Goal: Task Accomplishment & Management: Complete application form

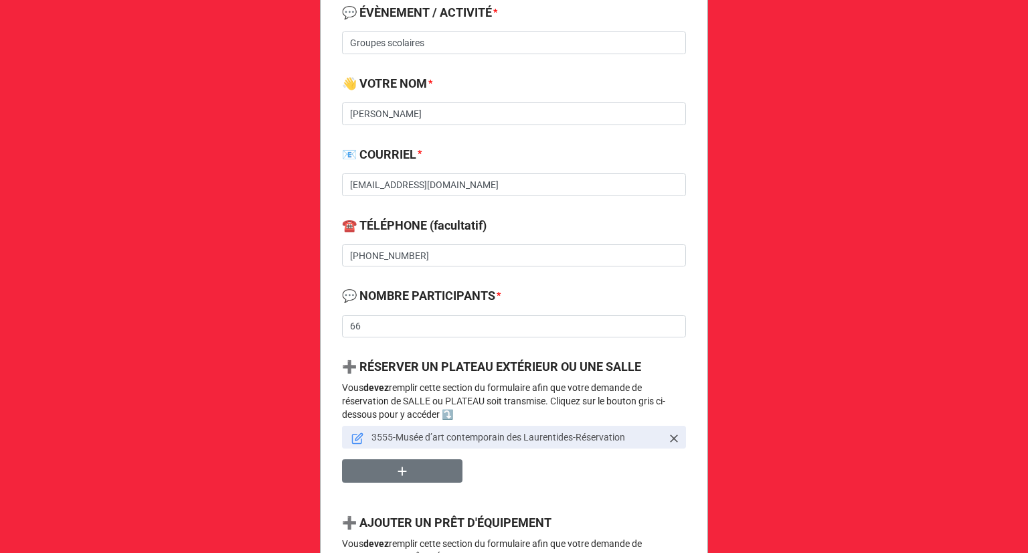
scroll to position [469, 0]
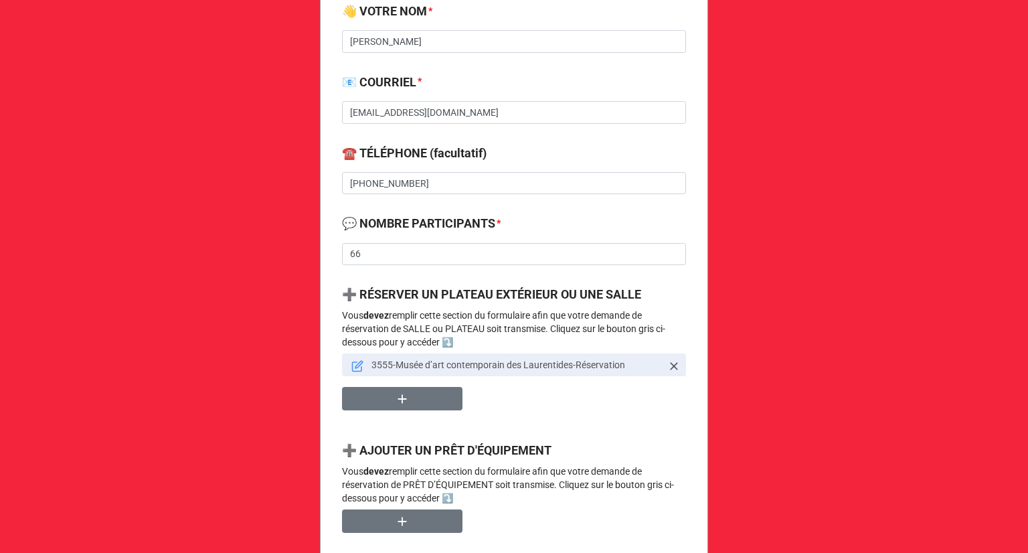
click at [351, 367] on icon at bounding box center [357, 366] width 12 height 12
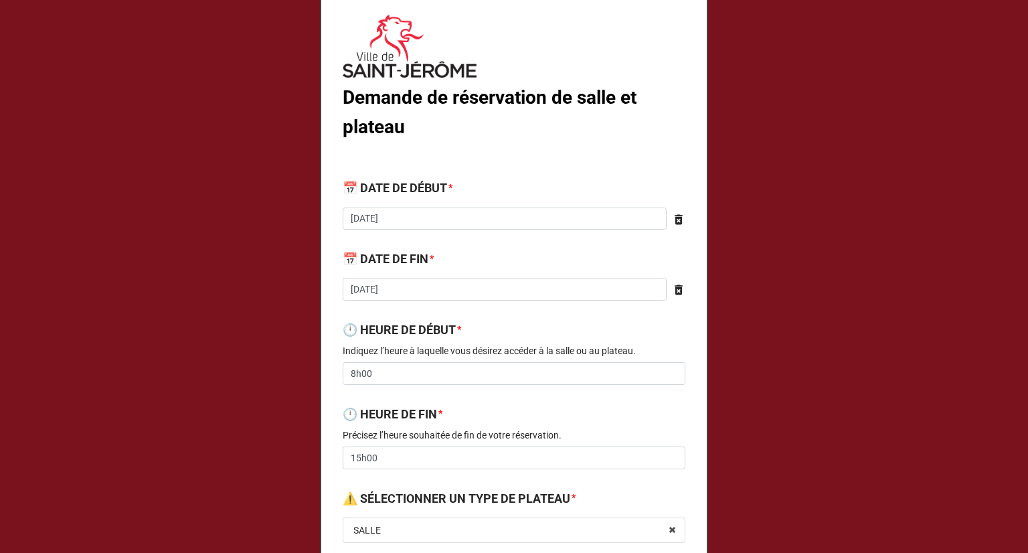
scroll to position [0, 0]
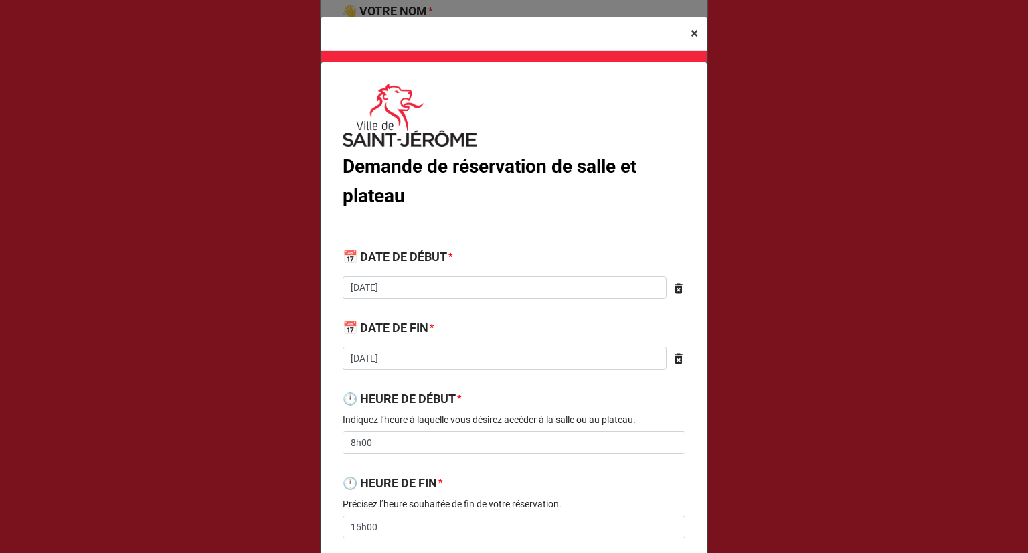
click at [691, 32] on span "×" at bounding box center [694, 33] width 7 height 16
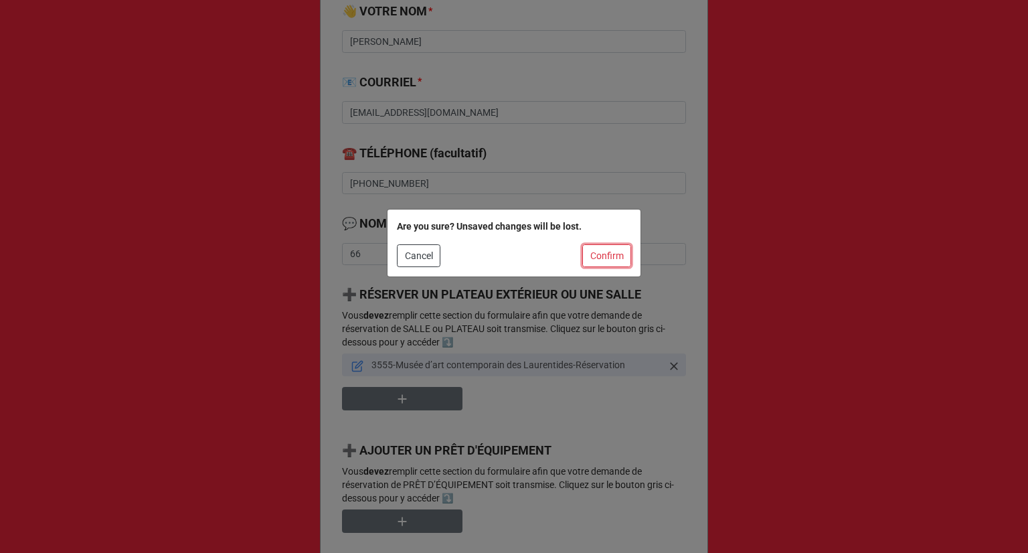
click at [602, 254] on button "Confirm" at bounding box center [606, 255] width 49 height 23
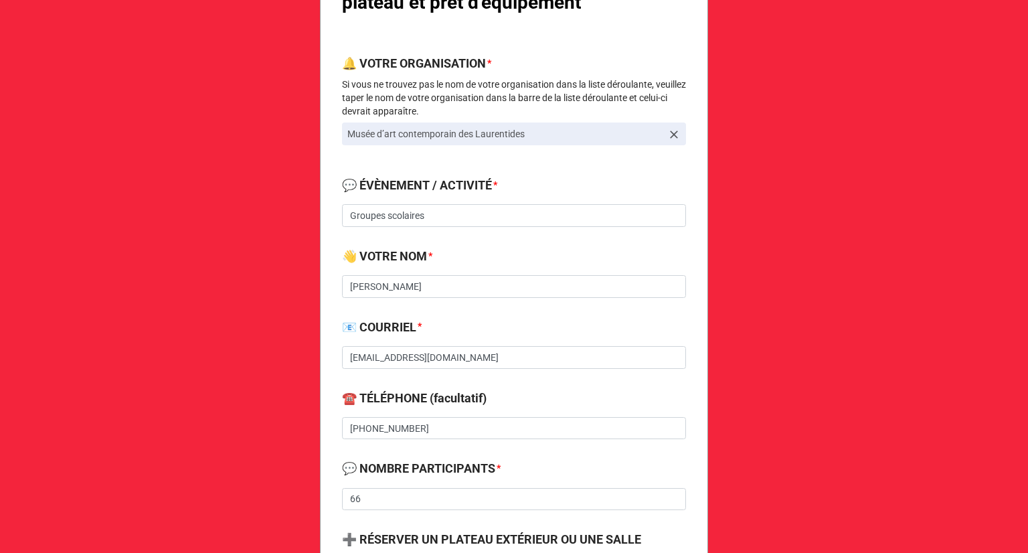
scroll to position [268, 0]
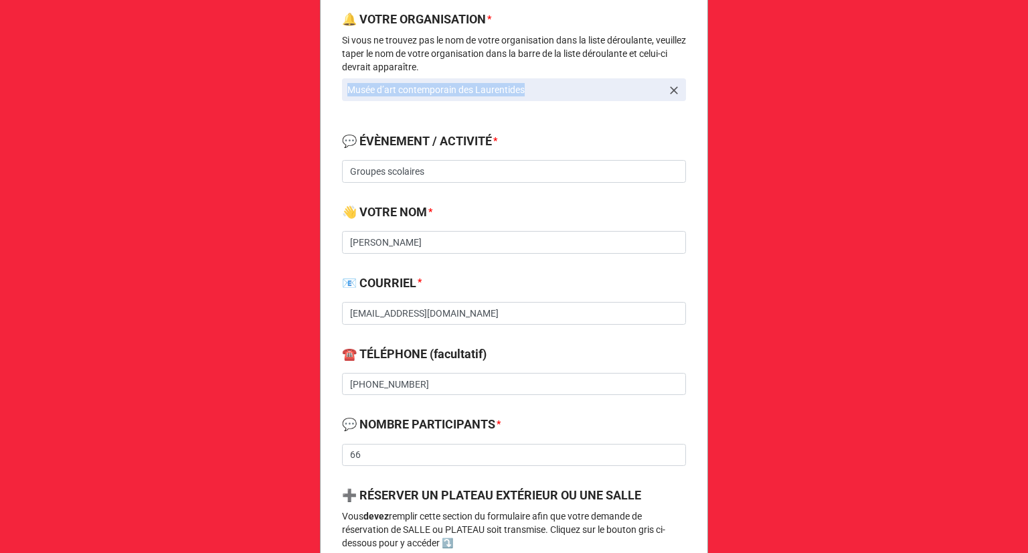
drag, startPoint x: 526, startPoint y: 93, endPoint x: 339, endPoint y: 98, distance: 186.8
click at [342, 98] on link "Musée d’art contemporain des Laurentides" at bounding box center [514, 89] width 344 height 23
copy p "Musée d’art contemporain des Laurentides"
drag, startPoint x: 778, startPoint y: 41, endPoint x: 753, endPoint y: 39, distance: 25.5
click at [778, 41] on div "Demande de réservation de salle, plateau et prêt d'équipement 🔔 VOTRE ORGANISAT…" at bounding box center [514, 510] width 1028 height 1556
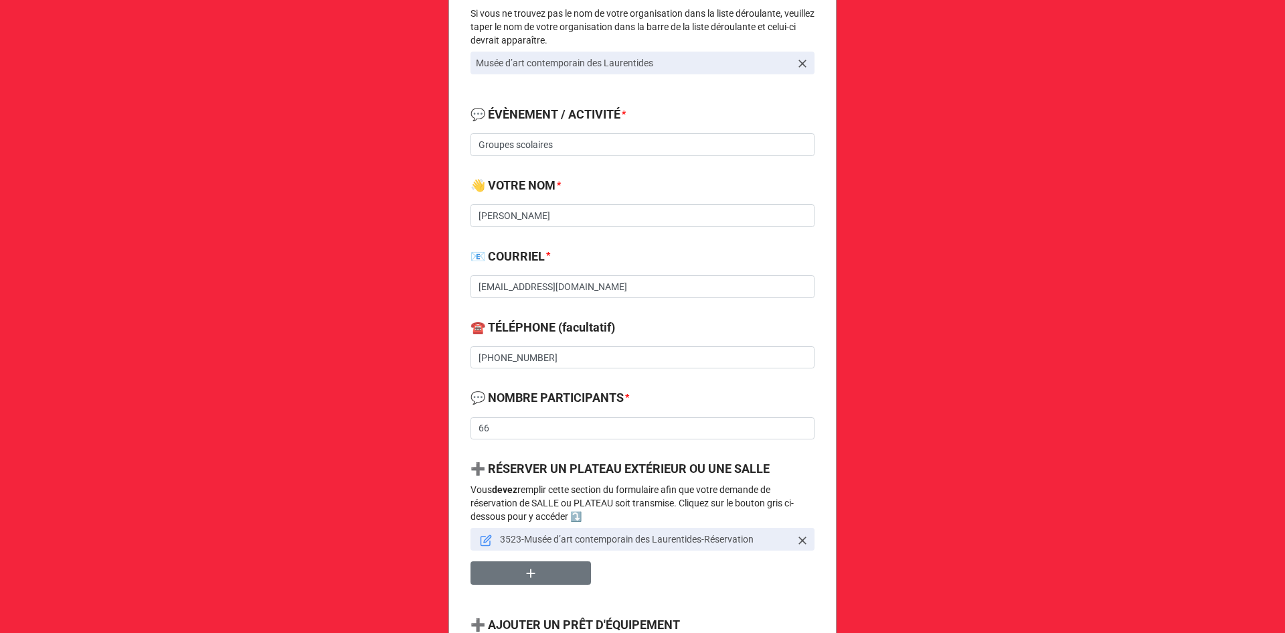
scroll to position [268, 0]
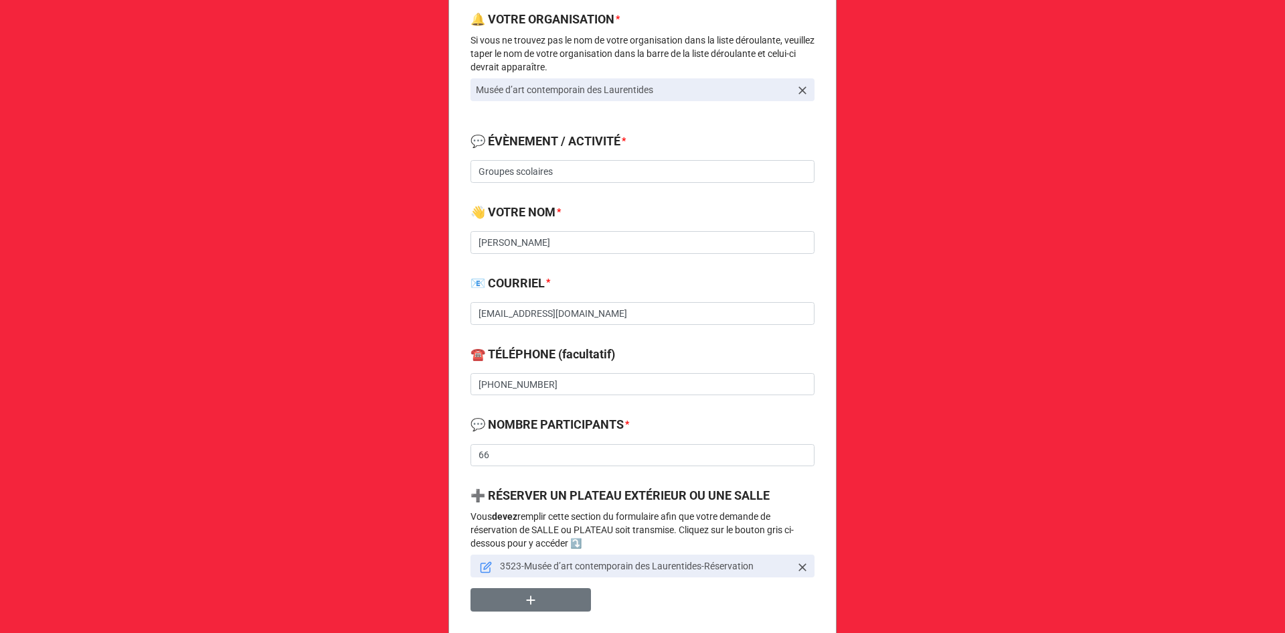
click at [481, 565] on icon at bounding box center [486, 567] width 12 height 12
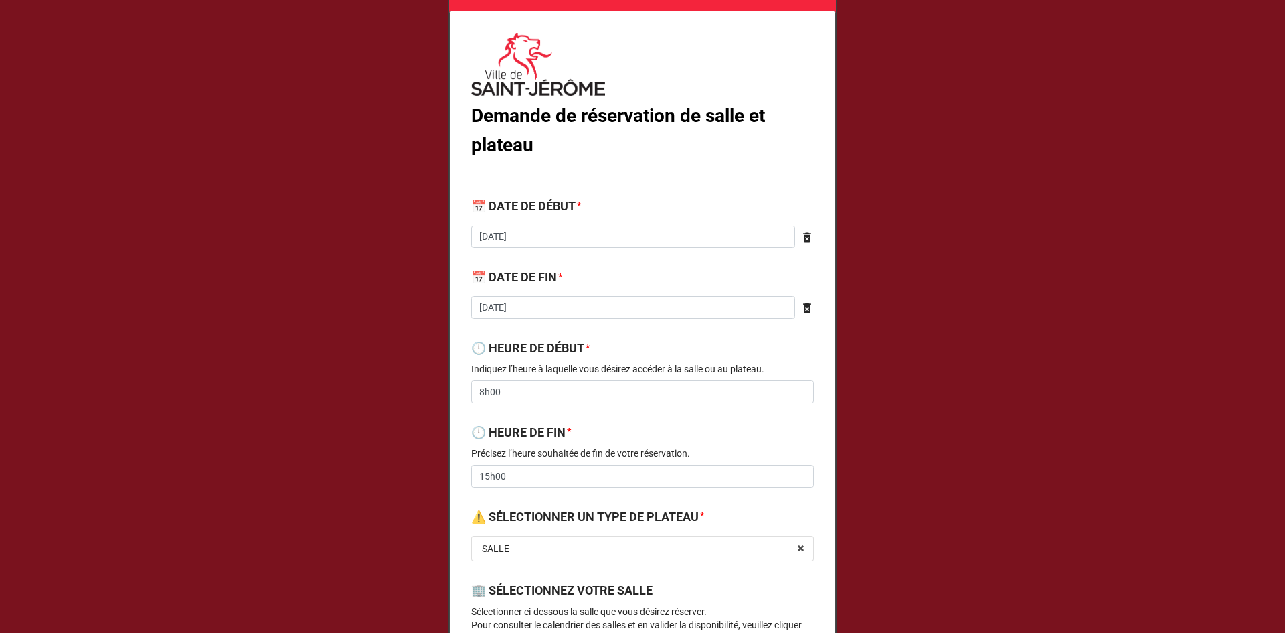
scroll to position [134, 0]
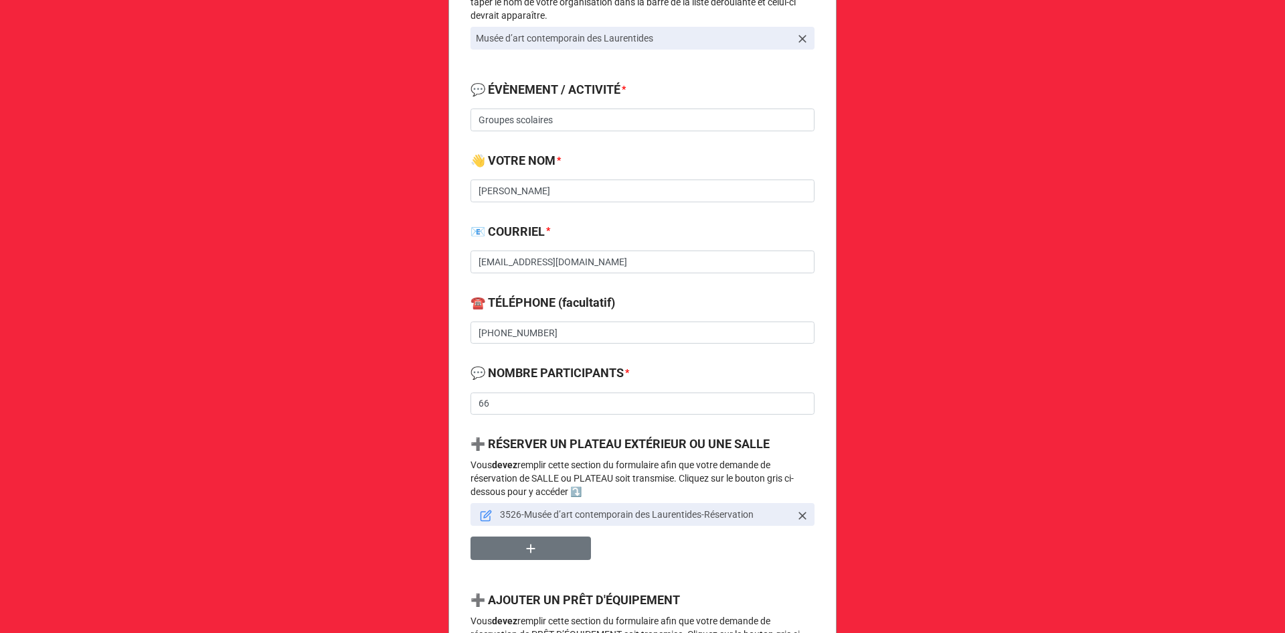
scroll to position [335, 0]
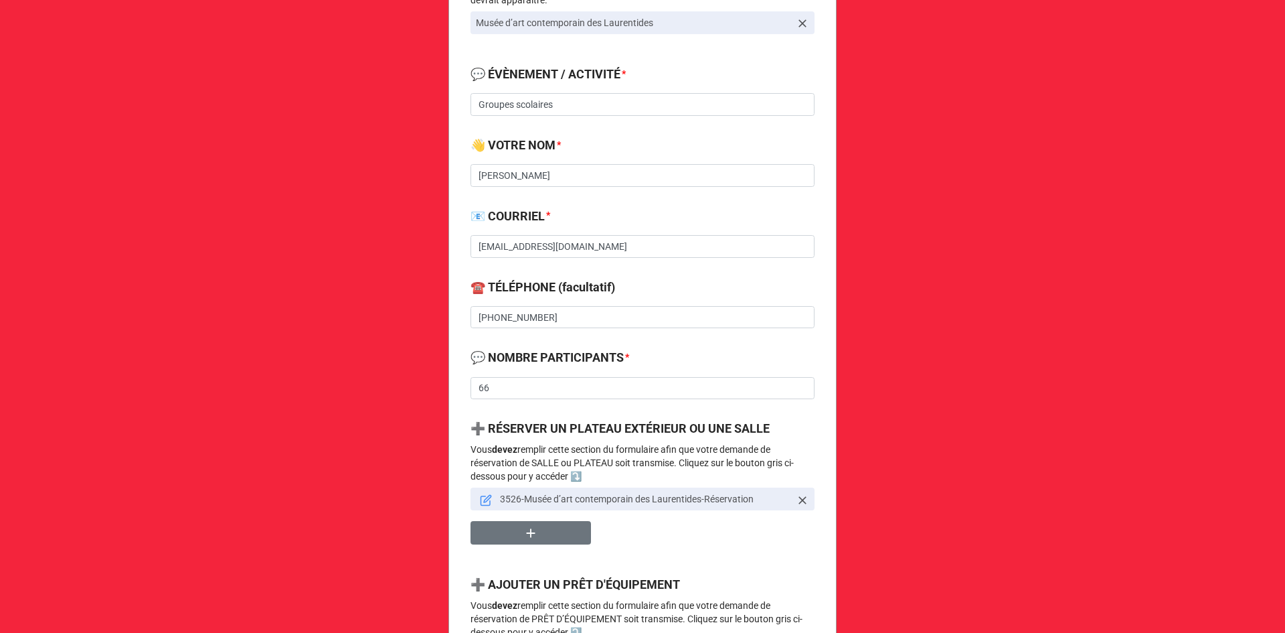
click at [473, 498] on link "3526-Musée d’art contemporain des Laurentides-Réservation" at bounding box center [643, 498] width 344 height 23
click at [488, 497] on icon at bounding box center [487, 498] width 7 height 7
